Goal: Find specific page/section: Find specific page/section

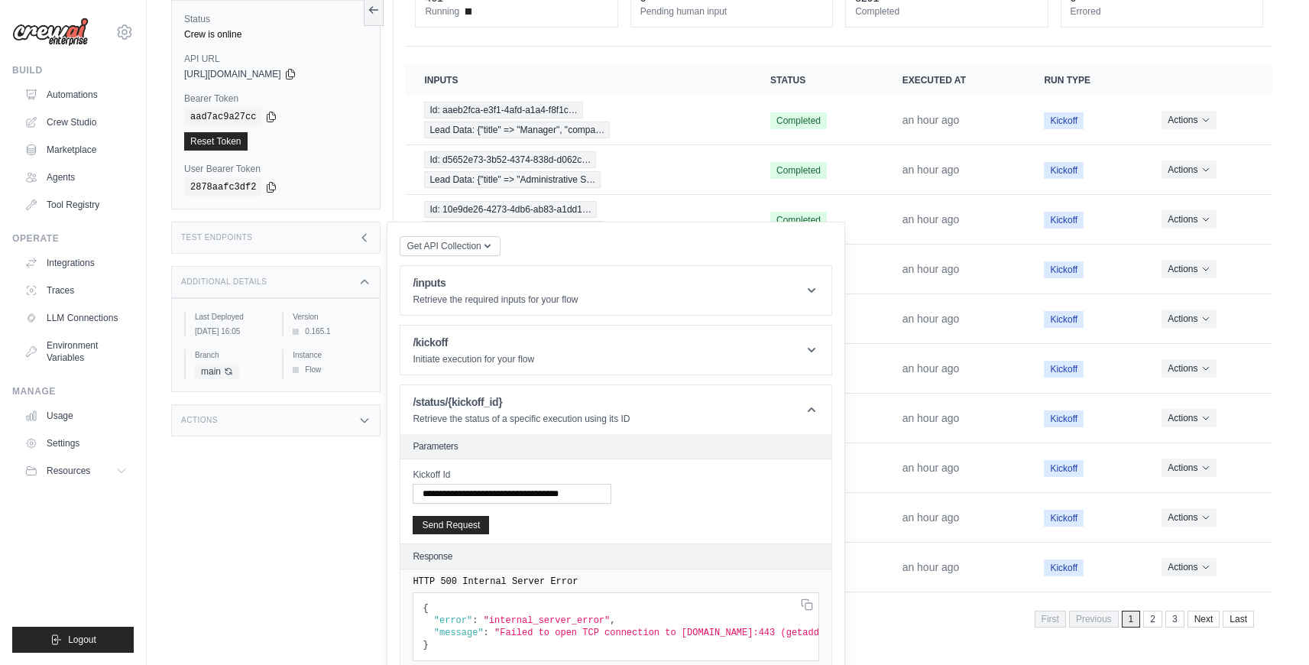
scroll to position [0, 491]
click at [311, 233] on div "Test Endpoints" at bounding box center [275, 238] width 209 height 32
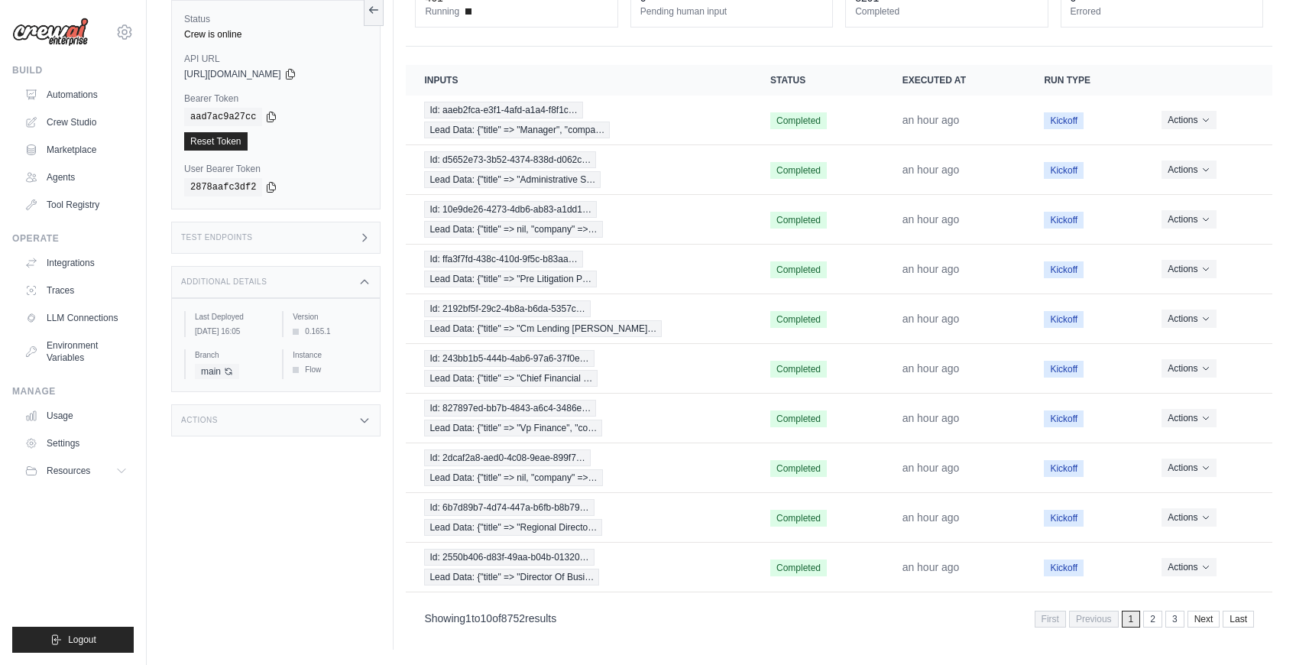
scroll to position [0, 0]
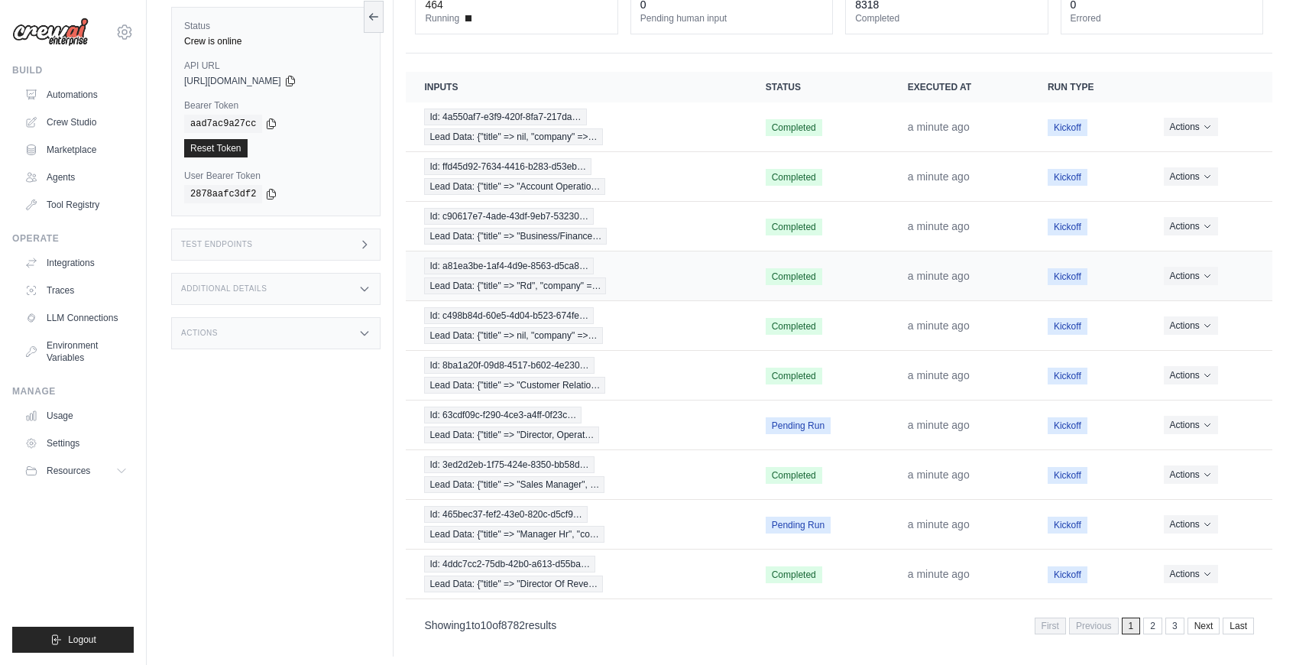
scroll to position [125, 0]
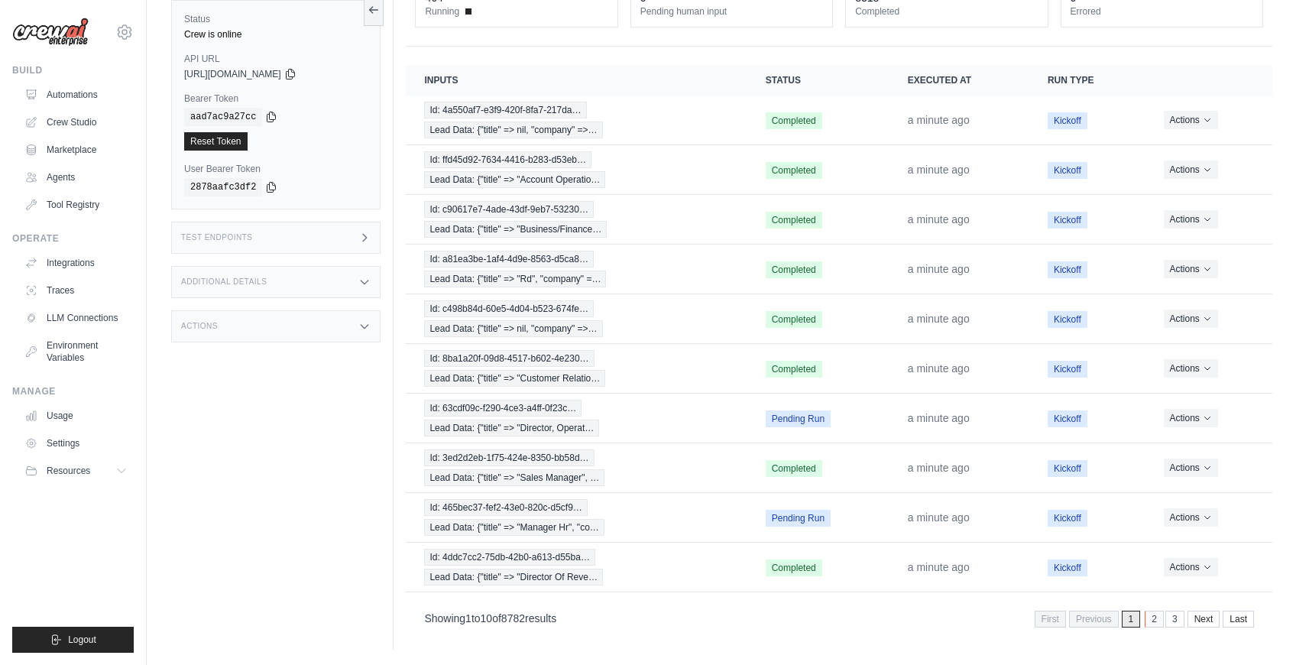
click at [1153, 621] on link "2" at bounding box center [1154, 619] width 19 height 17
click at [1108, 615] on link "1" at bounding box center [1110, 619] width 19 height 17
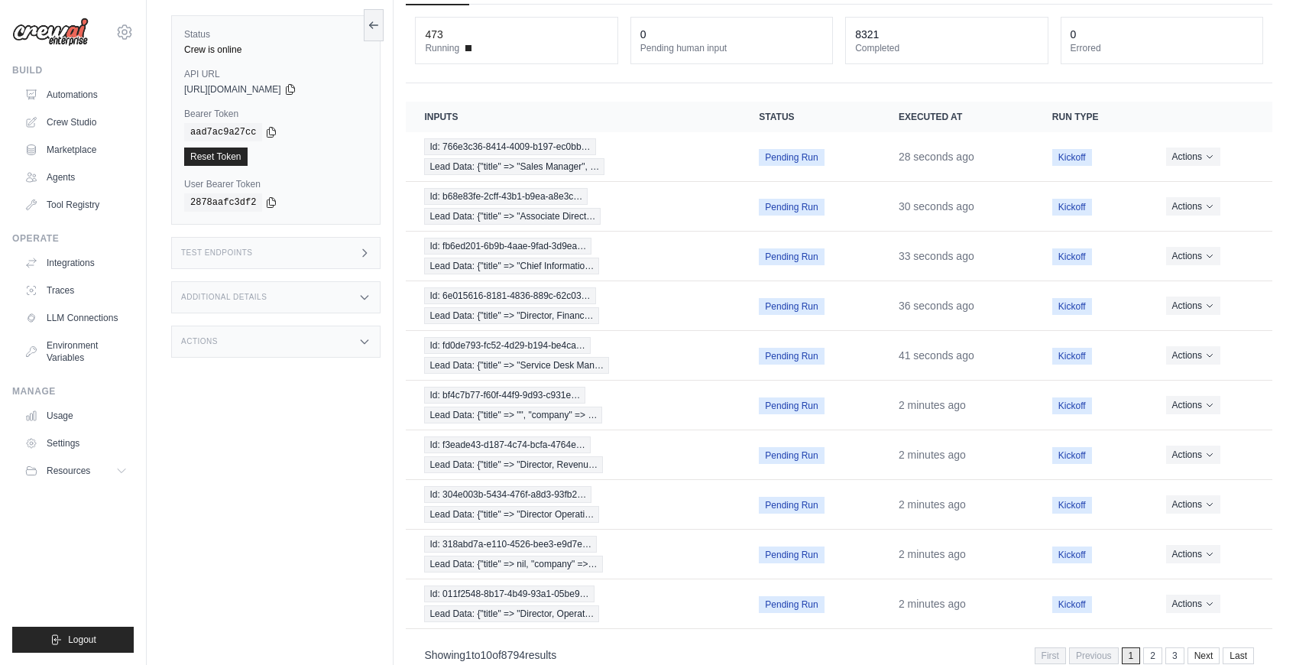
scroll to position [125, 0]
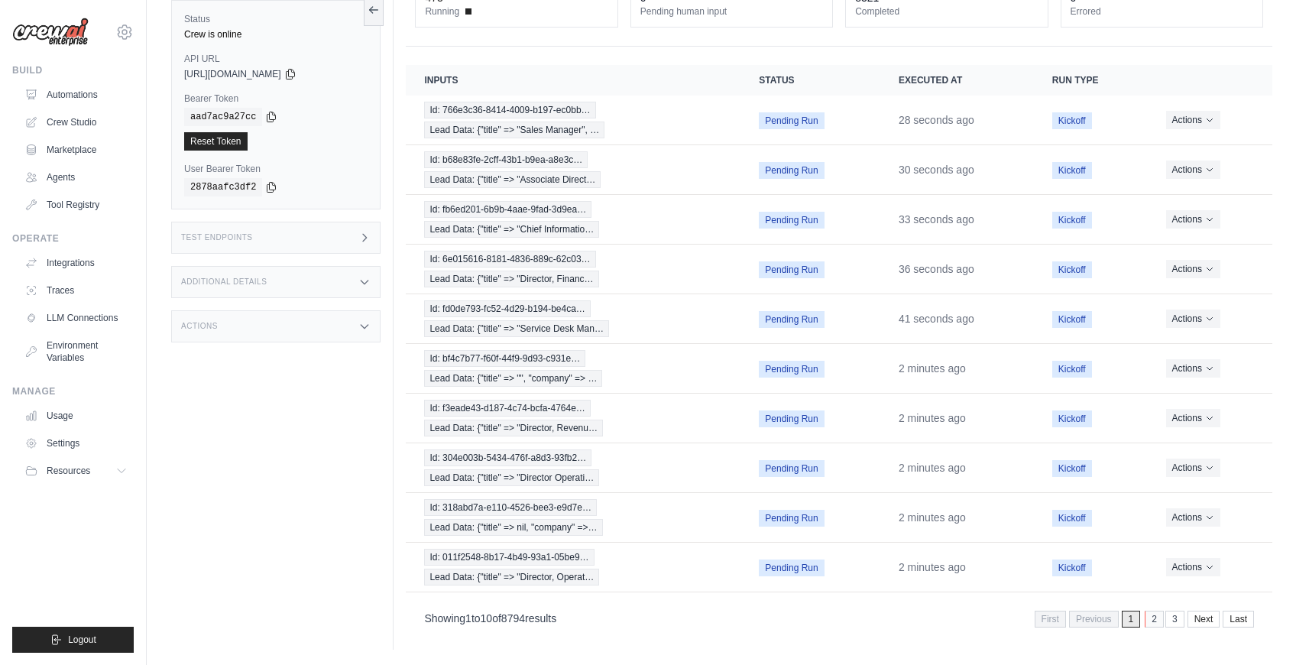
click at [1158, 620] on link "2" at bounding box center [1154, 619] width 19 height 17
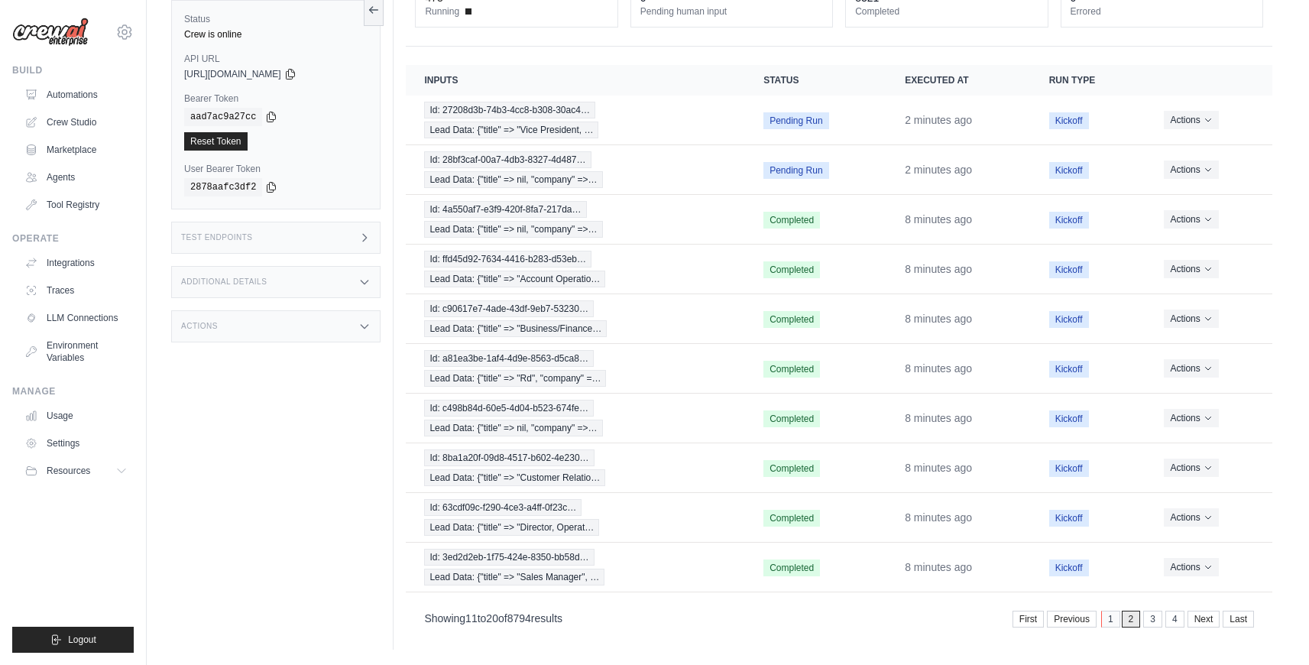
click at [1114, 621] on link "1" at bounding box center [1110, 619] width 19 height 17
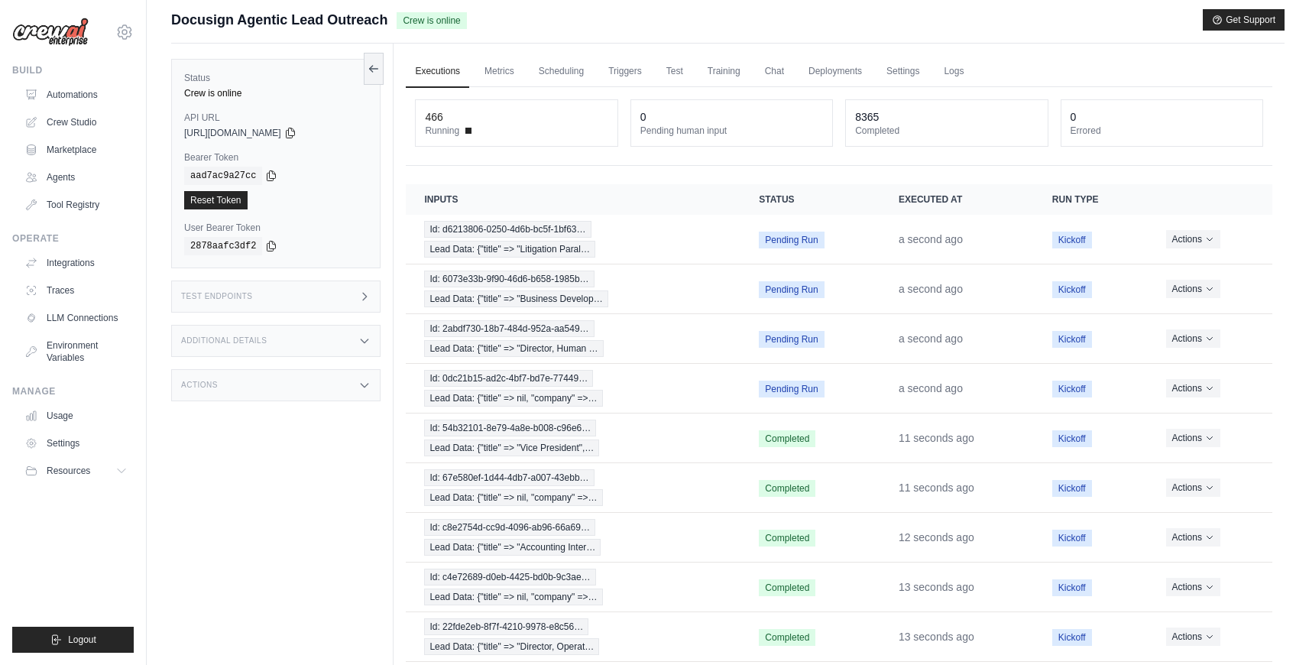
scroll to position [0, 0]
